Goal: Communication & Community: Ask a question

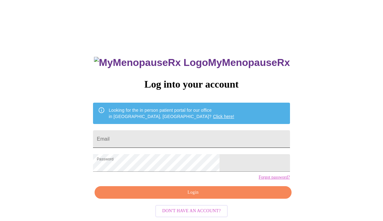
click at [178, 133] on input "Email" at bounding box center [191, 139] width 197 height 18
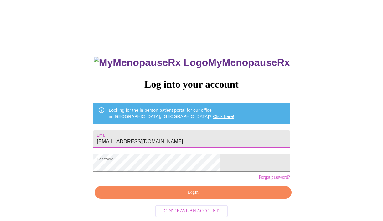
type input "[EMAIL_ADDRESS][DOMAIN_NAME]"
click at [158, 199] on button "Login" at bounding box center [193, 192] width 197 height 13
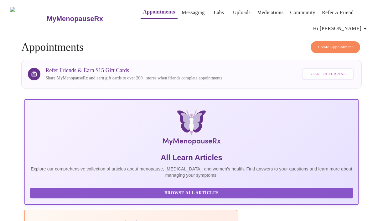
click at [182, 9] on link "Messaging" at bounding box center [193, 12] width 23 height 9
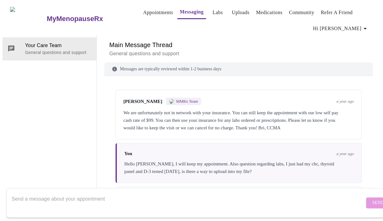
click at [51, 56] on div "Your Care Team General questions and support" at bounding box center [50, 120] width 94 height 170
click at [213, 12] on link "Labs" at bounding box center [218, 12] width 10 height 9
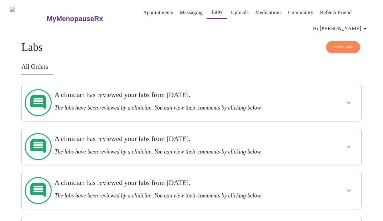
click at [189, 99] on h3 "A clinician has reviewed your labs from [DATE]." at bounding box center [175, 95] width 241 height 8
click at [350, 99] on icon "show more" at bounding box center [349, 103] width 8 height 8
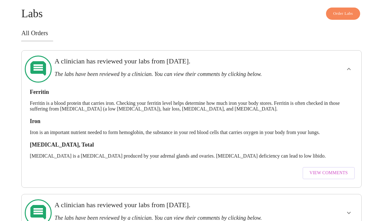
scroll to position [34, 0]
click at [333, 169] on span "View Comments" at bounding box center [329, 173] width 38 height 8
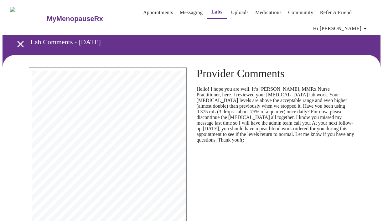
click at [180, 11] on link "Messaging" at bounding box center [191, 12] width 23 height 9
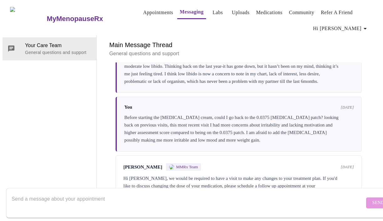
scroll to position [1976, 0]
click at [31, 194] on textarea "Send a message about your appointment" at bounding box center [188, 202] width 353 height 20
type textarea "I"
type textarea "R"
type textarea "I have a follow up appointment scheduled on October"
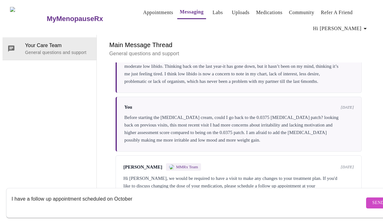
scroll to position [0, 0]
click at [156, 11] on link "Appointments" at bounding box center [158, 12] width 30 height 9
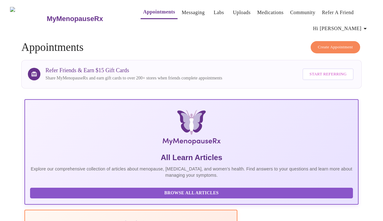
click at [182, 11] on link "Messaging" at bounding box center [193, 12] width 23 height 9
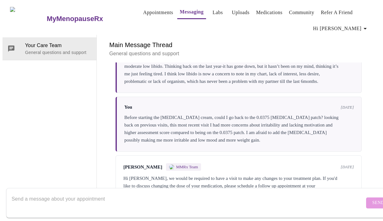
scroll to position [1976, 0]
click at [74, 192] on textarea "Send a message about your appointment" at bounding box center [188, 202] width 353 height 20
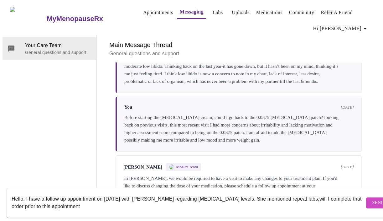
click at [38, 200] on textarea "Hello, I have a follow up appointment on [DATE] with [PERSON_NAME] regarding [M…" at bounding box center [188, 202] width 353 height 20
click at [95, 201] on textarea "Hello, I have a follow up appointment on [DATE] with [PERSON_NAME] regarding [M…" at bounding box center [188, 202] width 353 height 20
type textarea "Hello, I have a follow up appointment on [DATE] with [PERSON_NAME] regarding [M…"
click at [373, 199] on span "Send" at bounding box center [379, 203] width 12 height 8
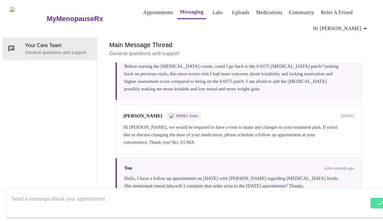
scroll to position [2022, 0]
